Goal: Task Accomplishment & Management: Use online tool/utility

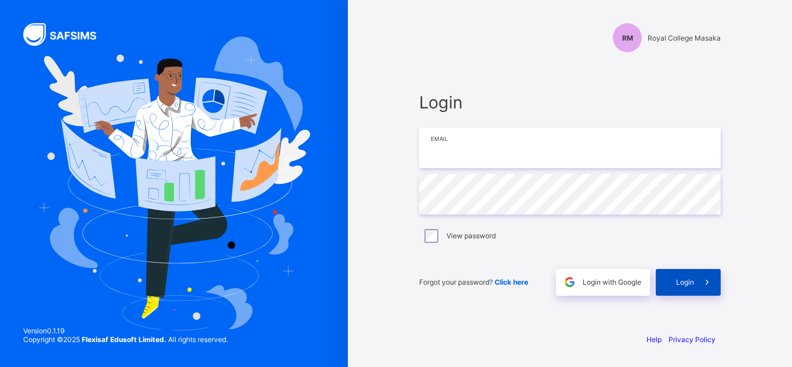
type input "**********"
click at [678, 282] on span "Login" at bounding box center [685, 282] width 18 height 9
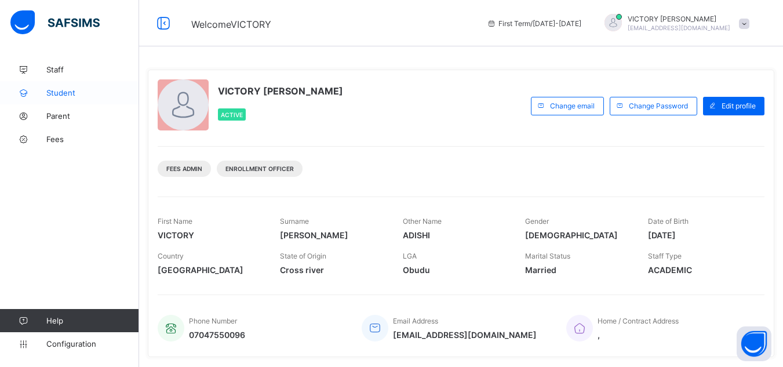
click at [74, 97] on span "Student" at bounding box center [92, 92] width 93 height 9
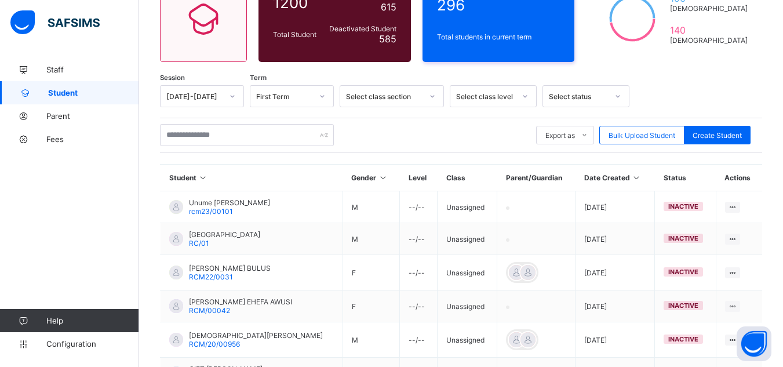
scroll to position [122, 0]
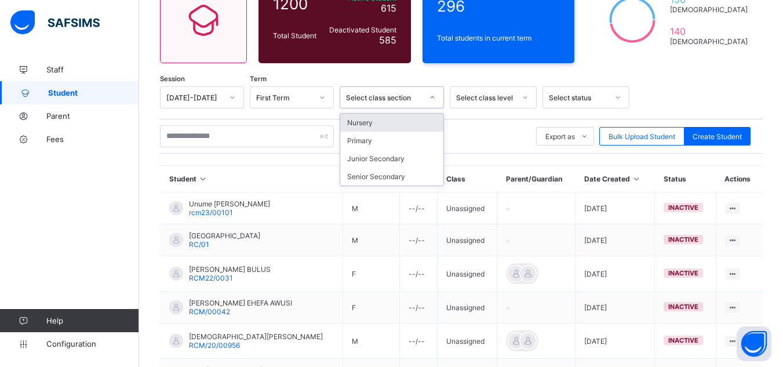
click at [412, 94] on div "Select class section" at bounding box center [384, 97] width 76 height 9
click at [366, 127] on div "Nursery" at bounding box center [391, 123] width 103 height 18
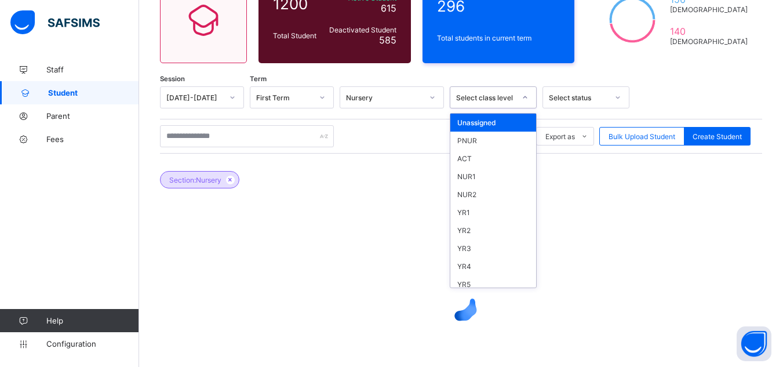
click at [491, 101] on div "Select class level" at bounding box center [485, 97] width 59 height 9
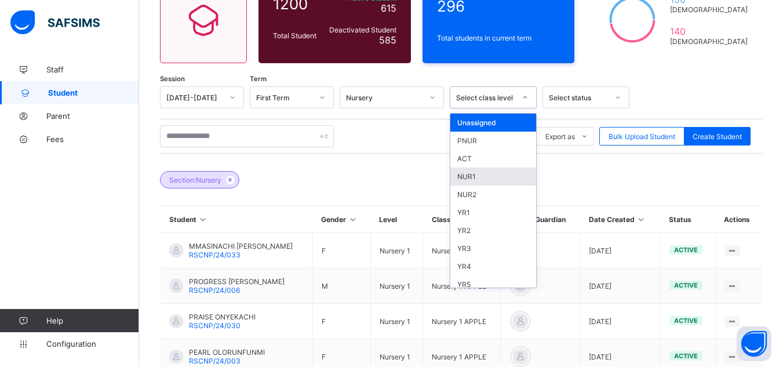
click at [472, 174] on div "NUR1" at bounding box center [493, 176] width 86 height 18
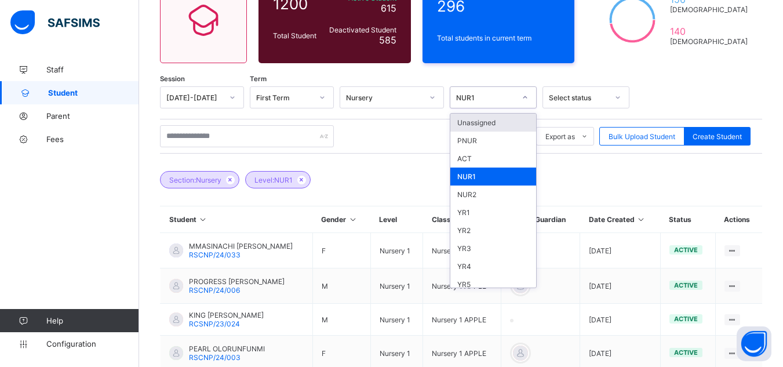
click at [510, 96] on div "NUR1" at bounding box center [485, 97] width 59 height 9
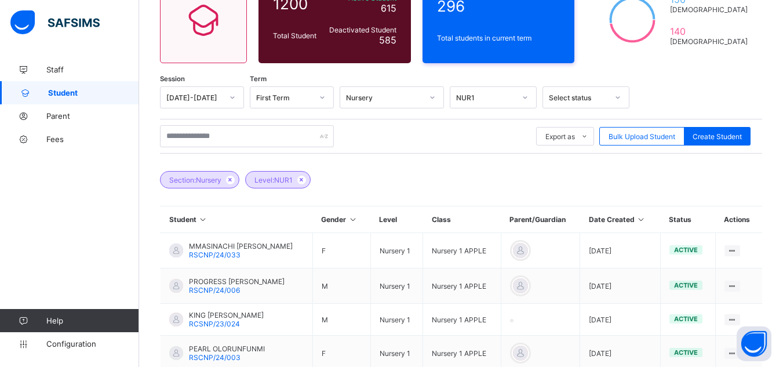
click at [406, 171] on div "Section: Nursery Level: NUR1" at bounding box center [461, 174] width 602 height 41
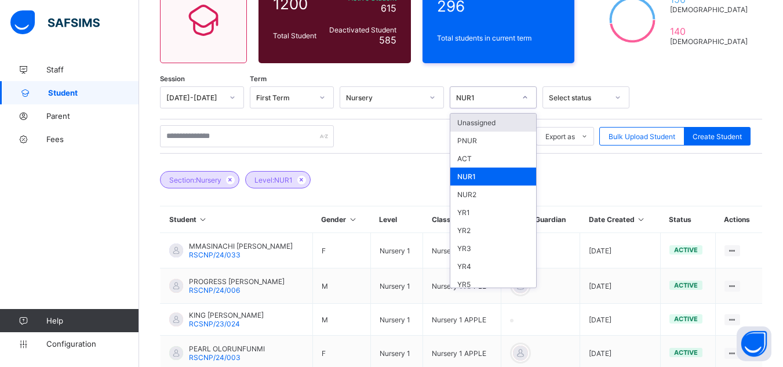
click at [521, 95] on div at bounding box center [525, 97] width 20 height 19
click at [467, 140] on div "PNUR" at bounding box center [493, 141] width 86 height 18
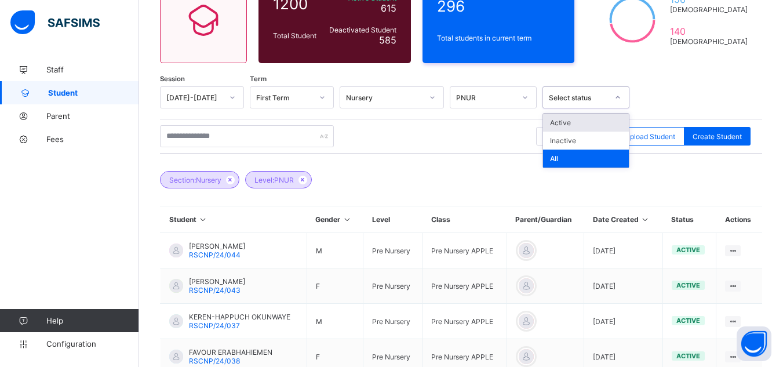
click at [595, 100] on div "Select status" at bounding box center [578, 97] width 59 height 9
